Goal: Task Accomplishment & Management: Manage account settings

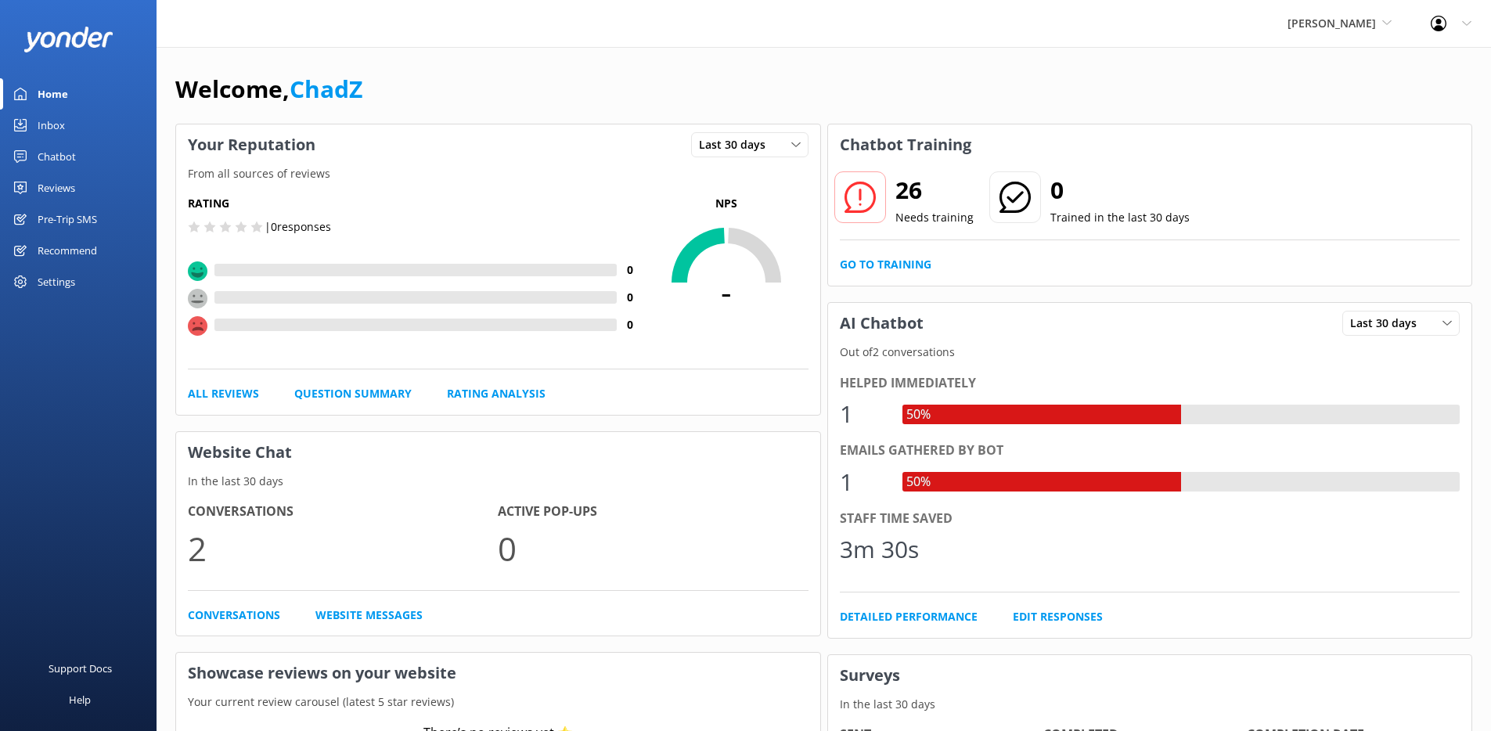
click at [59, 279] on div "Settings" at bounding box center [57, 281] width 38 height 31
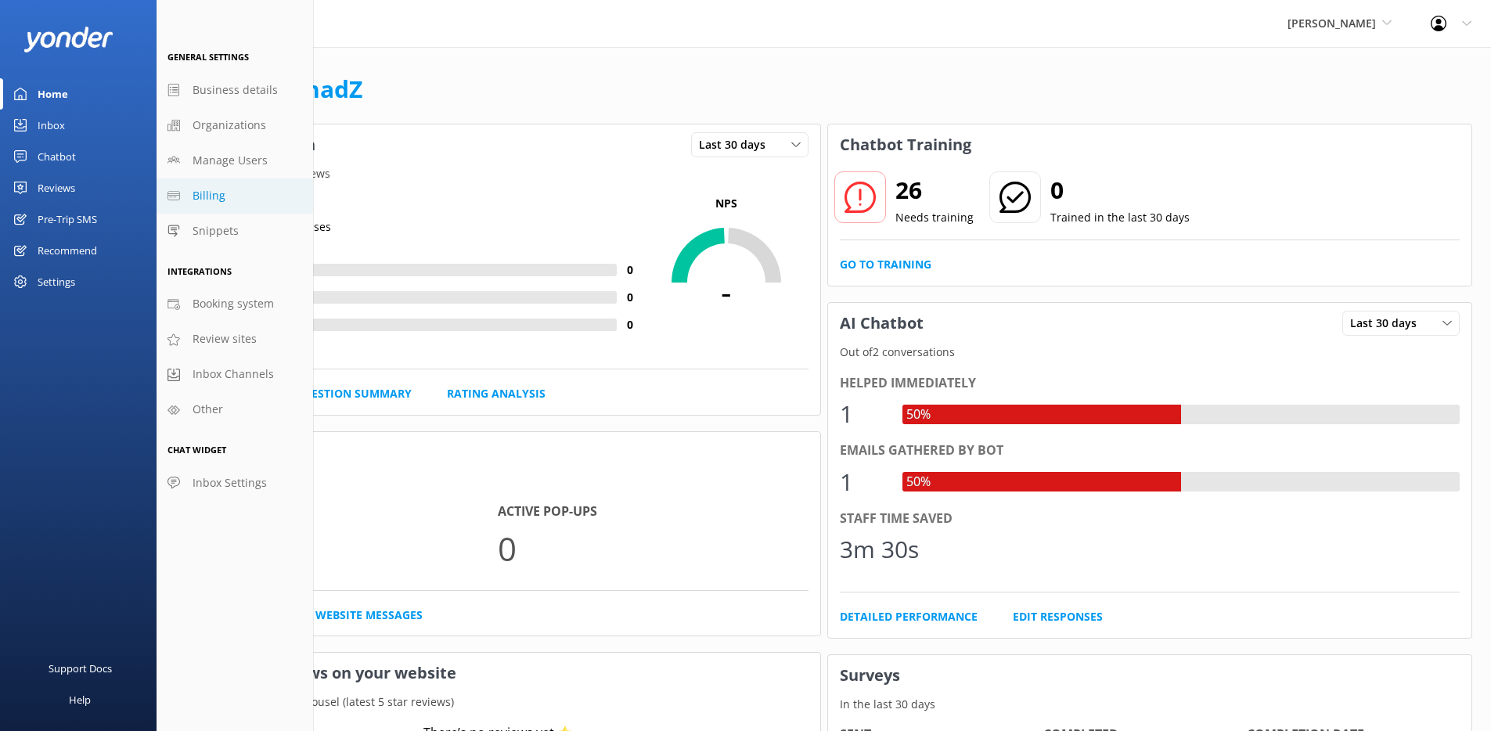
click at [236, 194] on link "Billing" at bounding box center [235, 195] width 157 height 35
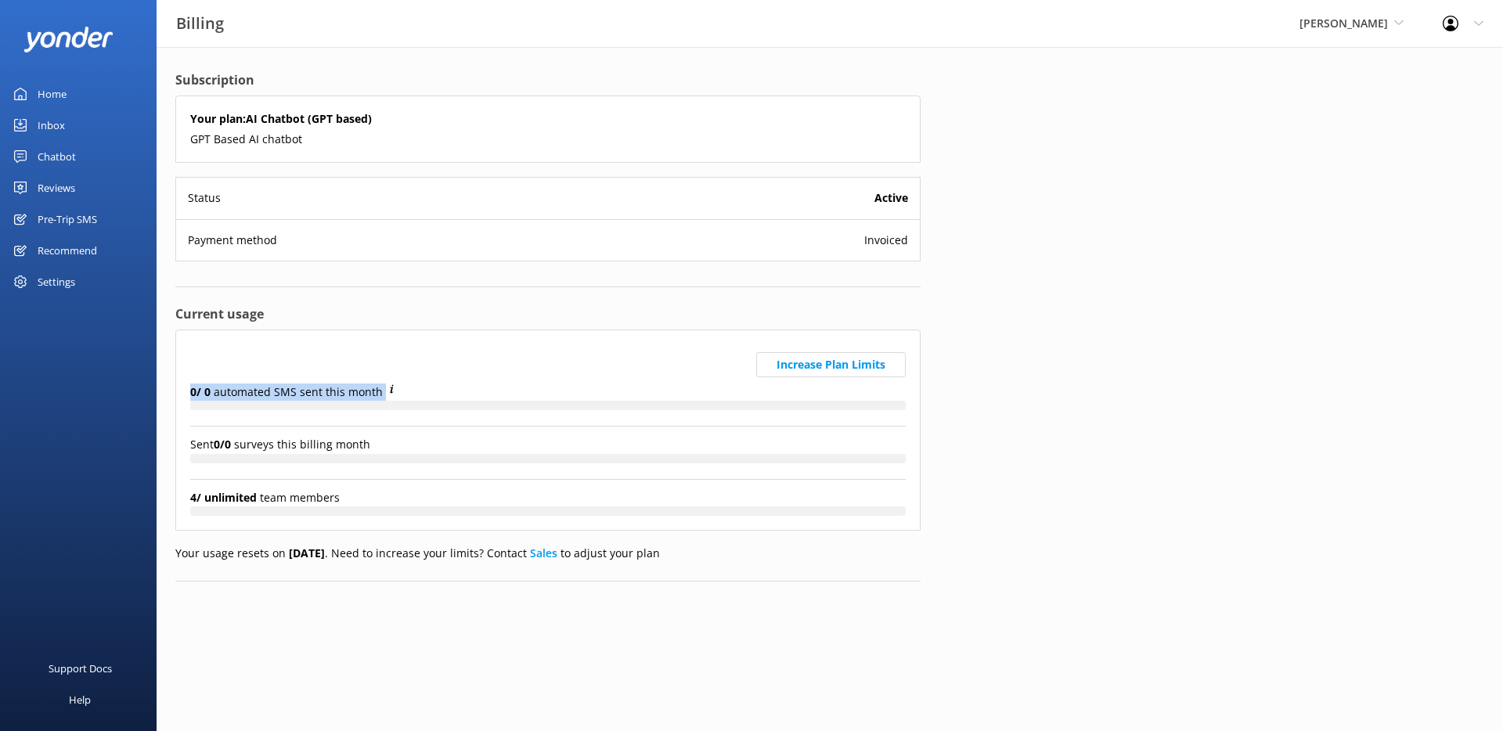
drag, startPoint x: 191, startPoint y: 391, endPoint x: 451, endPoint y: 401, distance: 260.0
click at [451, 401] on div "Increase Plan Limits 0 / 0 automated SMS sent this month" at bounding box center [547, 385] width 715 height 82
